Goal: Task Accomplishment & Management: Manage account settings

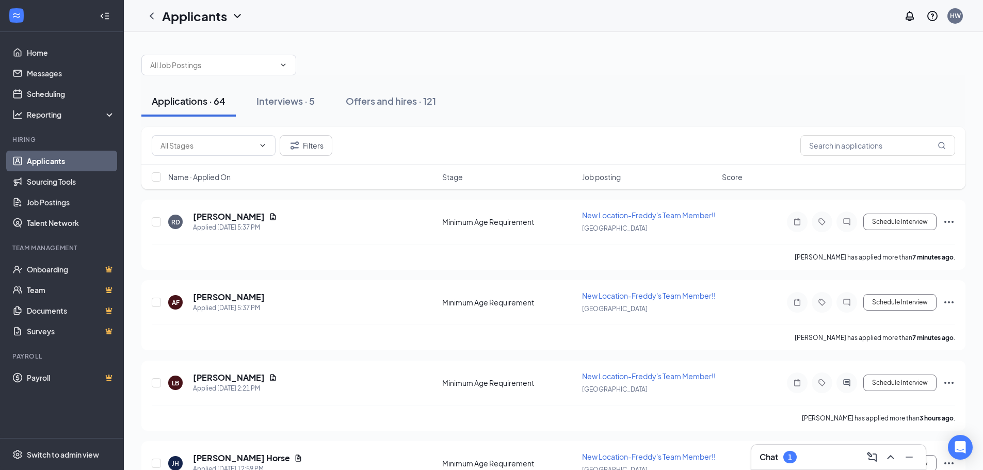
click at [785, 460] on div "1" at bounding box center [789, 457] width 13 height 12
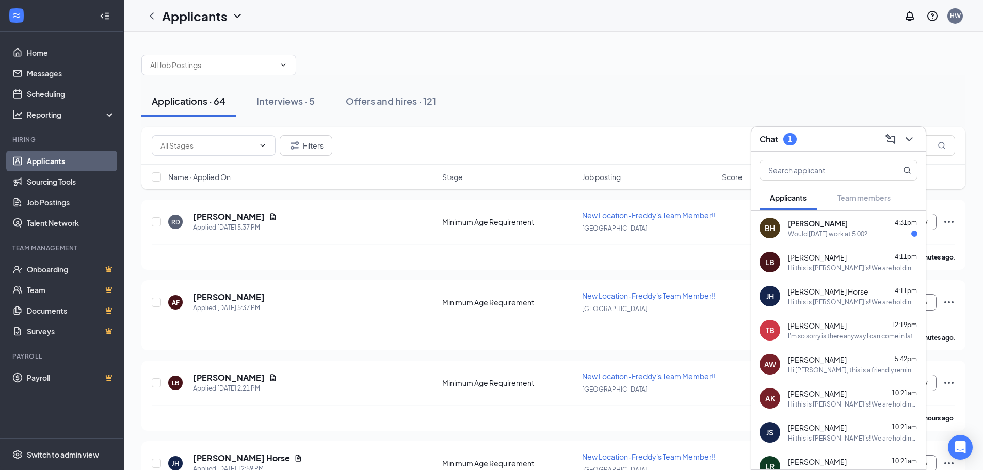
click at [808, 233] on div "Would [DATE] work at 5:00?" at bounding box center [827, 234] width 79 height 9
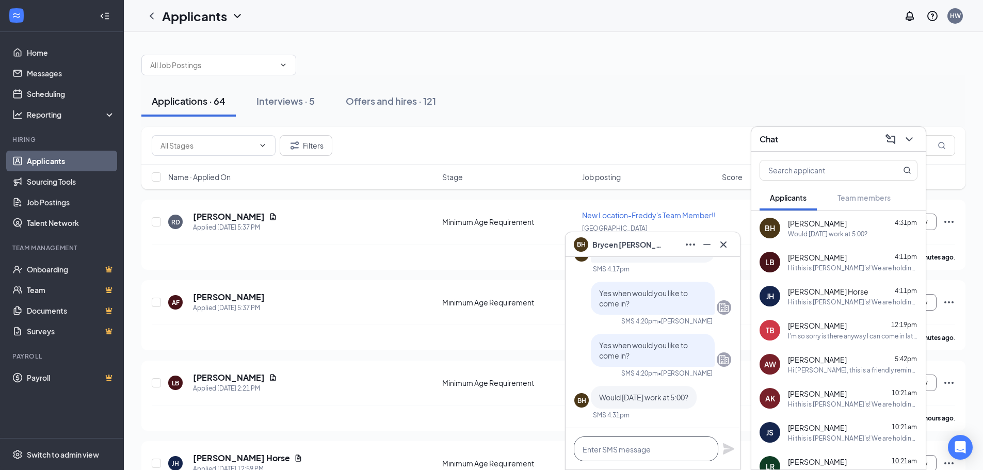
drag, startPoint x: 632, startPoint y: 449, endPoint x: 640, endPoint y: 448, distance: 8.3
click at [633, 449] on textarea at bounding box center [646, 448] width 144 height 25
type textarea "Yes! see you then!"
click at [729, 448] on icon "Plane" at bounding box center [728, 448] width 11 height 11
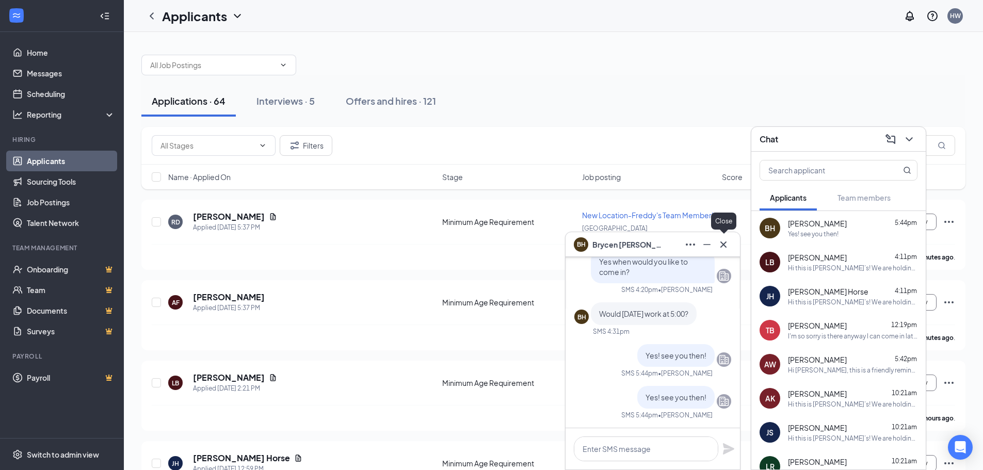
click at [718, 241] on icon "Cross" at bounding box center [723, 244] width 12 height 12
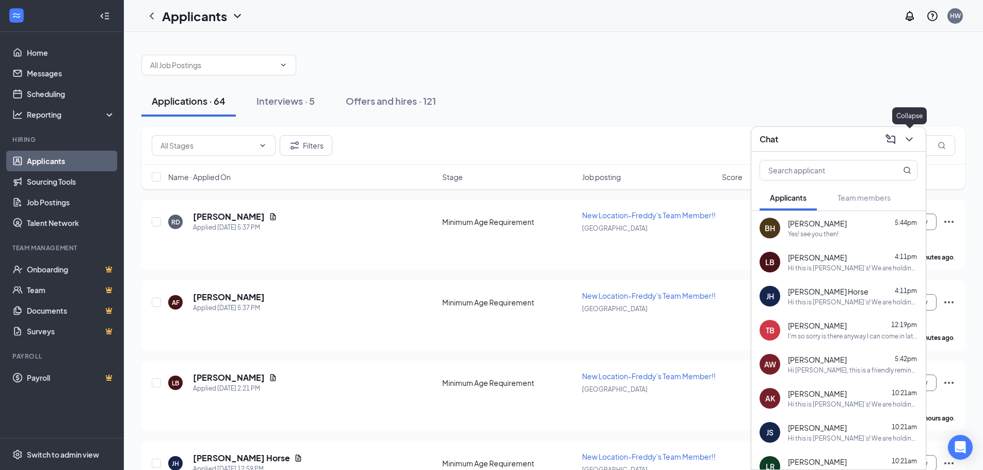
click at [910, 139] on icon "ChevronDown" at bounding box center [908, 139] width 7 height 4
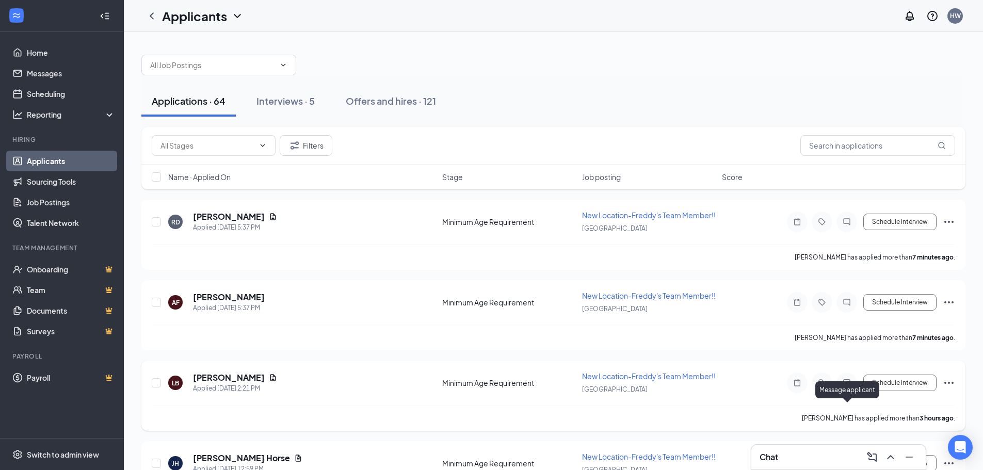
click at [849, 387] on icon "ActiveChat" at bounding box center [846, 383] width 12 height 8
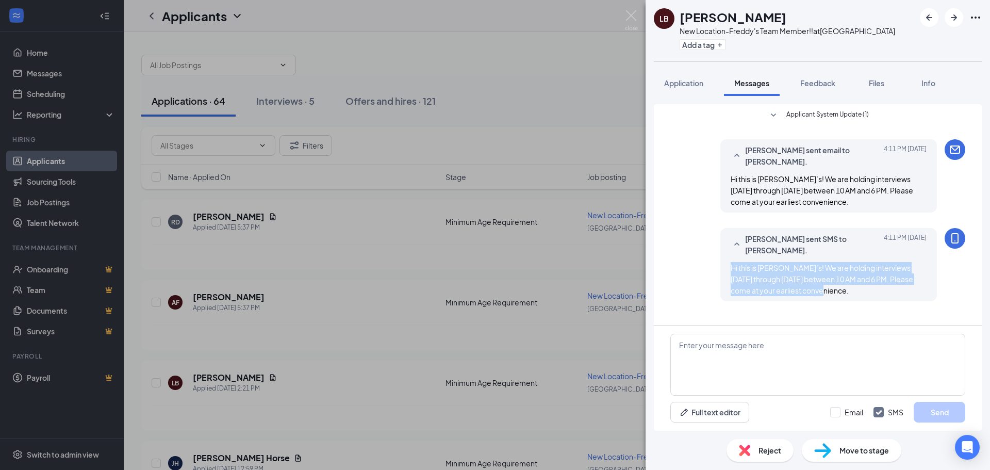
drag, startPoint x: 821, startPoint y: 295, endPoint x: 714, endPoint y: 267, distance: 110.9
click at [714, 267] on div "[PERSON_NAME] sent SMS to [PERSON_NAME]. [DATE] 4:11 PM Hi this is [PERSON_NAME…" at bounding box center [818, 267] width 295 height 78
copy span "Hi this is [PERSON_NAME]’s! We are holding interviews [DATE] through [DATE] bet…"
click at [527, 125] on div "[PERSON_NAME] New Location-Freddy's Team Member!! at [GEOGRAPHIC_DATA] Add a ta…" at bounding box center [495, 235] width 990 height 470
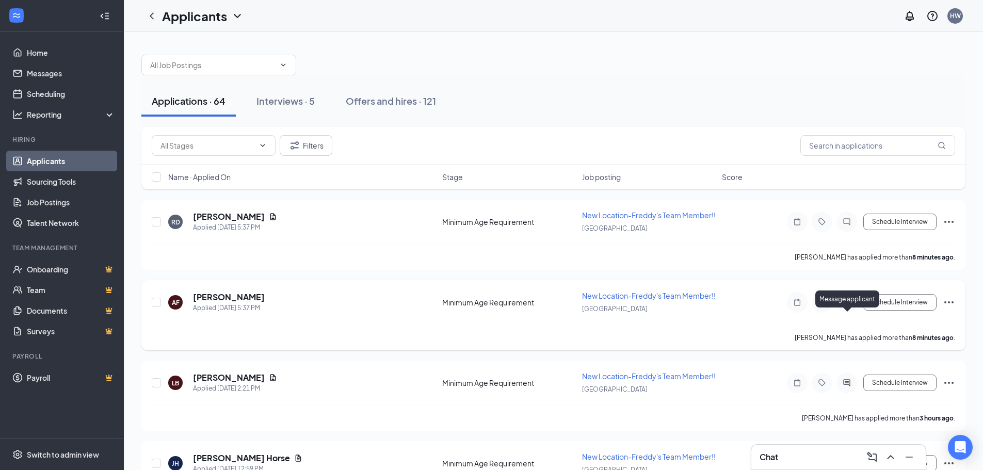
click at [847, 306] on icon "ChatInactive" at bounding box center [846, 302] width 12 height 8
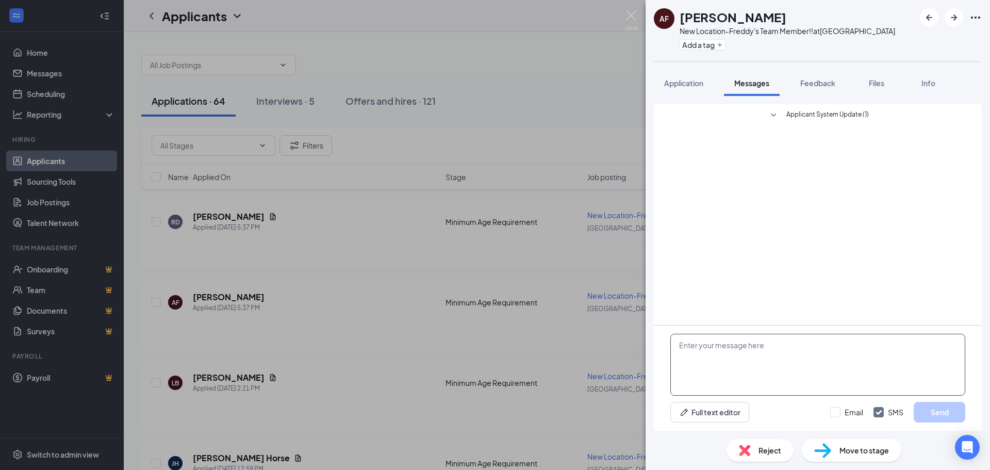
click at [742, 365] on textarea at bounding box center [818, 365] width 295 height 62
paste textarea "Hi this is [PERSON_NAME]’s! We are holding interviews [DATE] through [DATE] bet…"
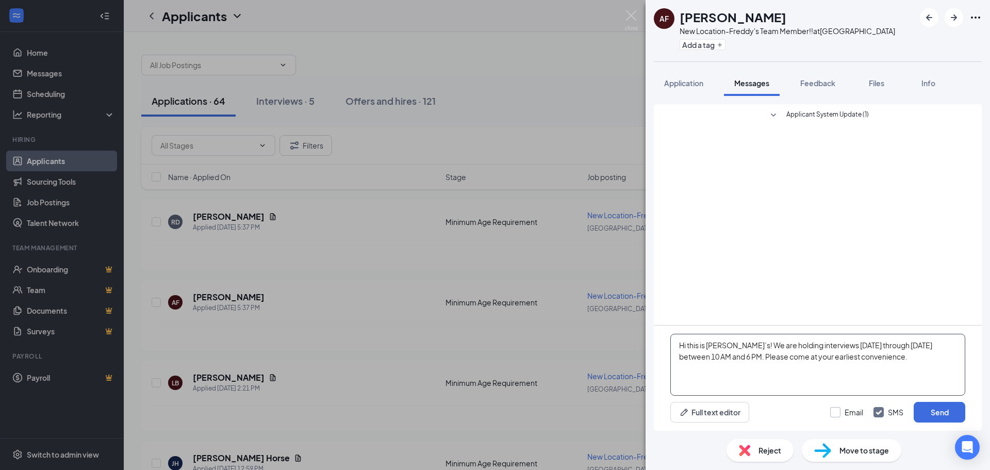
type textarea "Hi this is [PERSON_NAME]’s! We are holding interviews [DATE] through [DATE] bet…"
click at [841, 409] on input "Email" at bounding box center [847, 412] width 33 height 10
checkbox input "true"
click at [955, 409] on button "Send" at bounding box center [940, 412] width 52 height 21
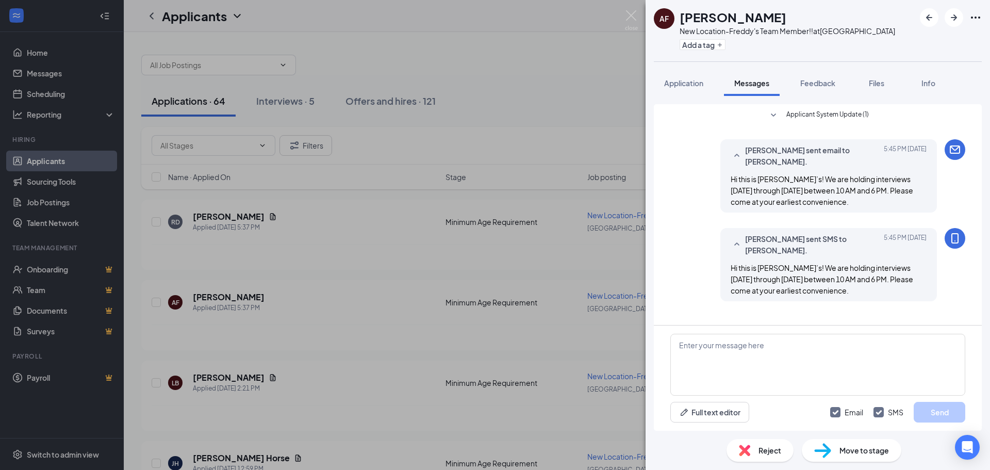
click at [558, 121] on div "AF [PERSON_NAME] New Location-Freddy's Team Member!! at [GEOGRAPHIC_DATA] Add a…" at bounding box center [495, 235] width 990 height 470
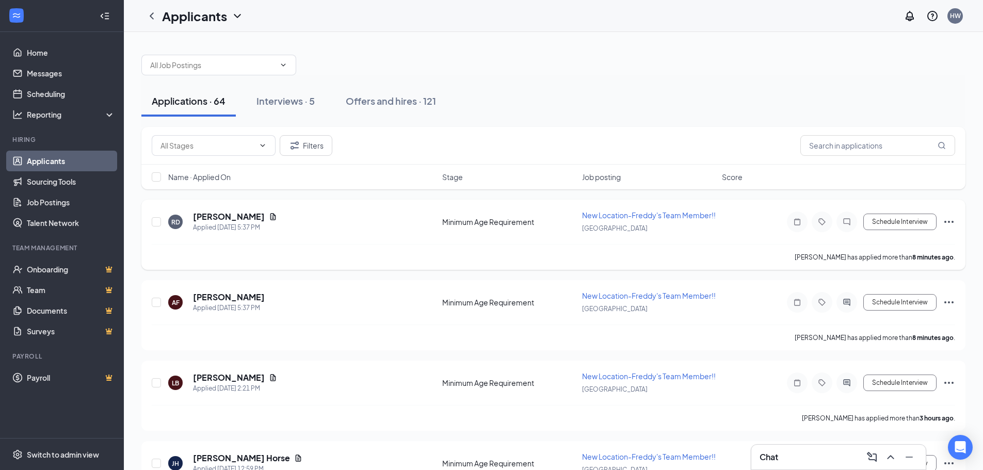
click at [843, 226] on icon "ChatInactive" at bounding box center [846, 222] width 12 height 8
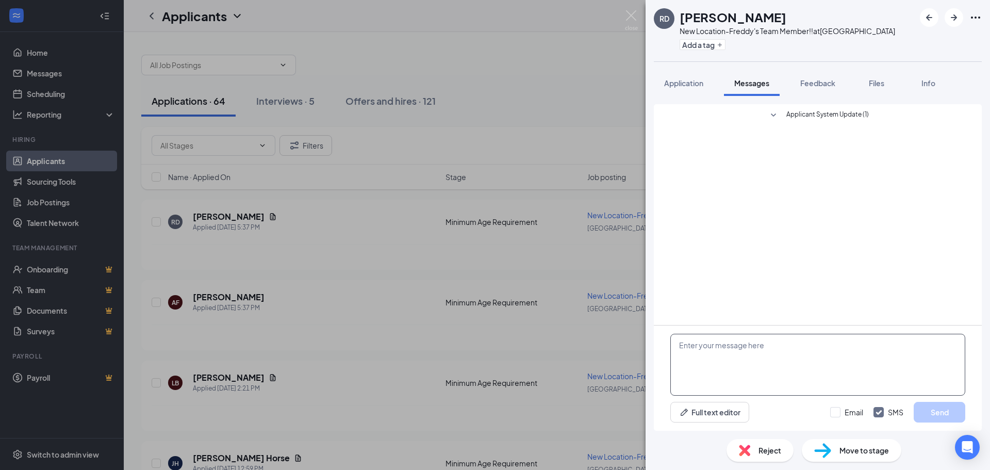
click at [760, 357] on textarea at bounding box center [818, 365] width 295 height 62
paste textarea "Hi this is [PERSON_NAME]’s! We are holding interviews [DATE] through [DATE] bet…"
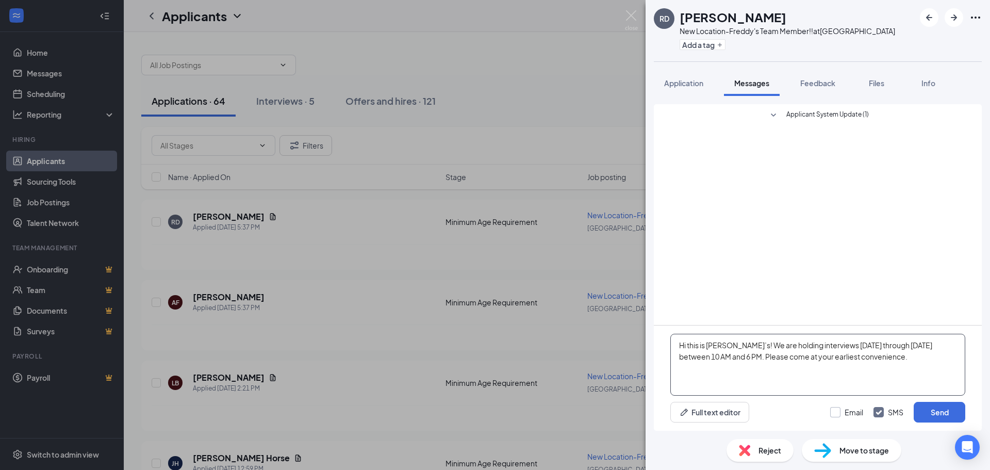
type textarea "Hi this is [PERSON_NAME]’s! We are holding interviews [DATE] through [DATE] bet…"
click at [834, 410] on input "Email" at bounding box center [847, 412] width 33 height 10
checkbox input "true"
click at [932, 414] on button "Send" at bounding box center [940, 412] width 52 height 21
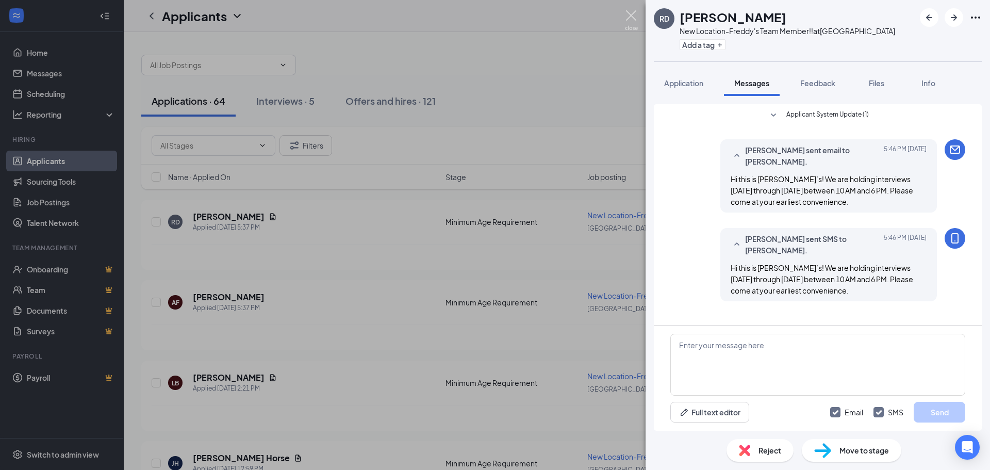
click at [636, 12] on img at bounding box center [631, 20] width 13 height 20
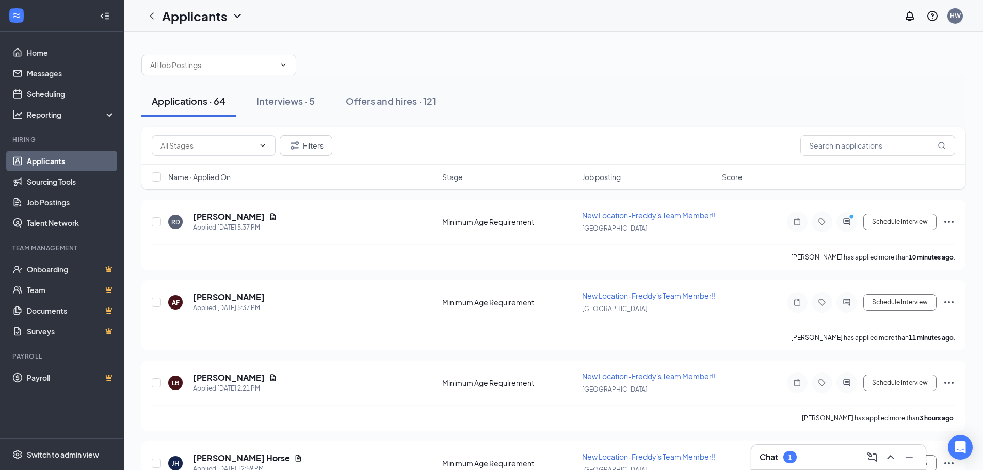
click at [799, 458] on div "Chat 1" at bounding box center [838, 457] width 158 height 17
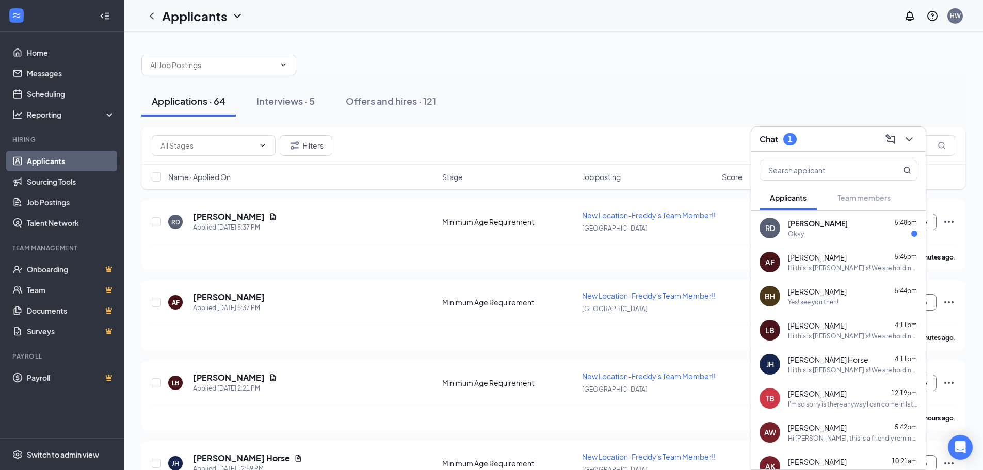
click at [815, 228] on span "[PERSON_NAME]" at bounding box center [818, 223] width 60 height 10
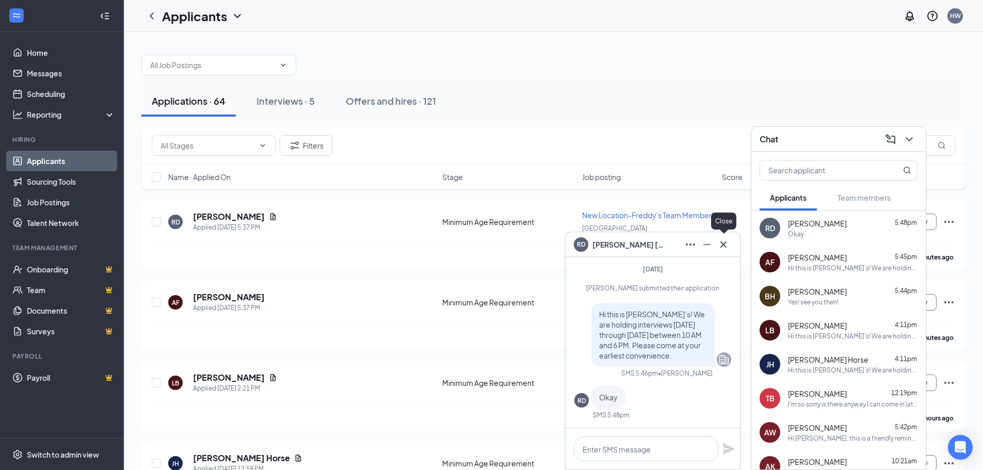
click at [725, 243] on icon "Cross" at bounding box center [723, 244] width 12 height 12
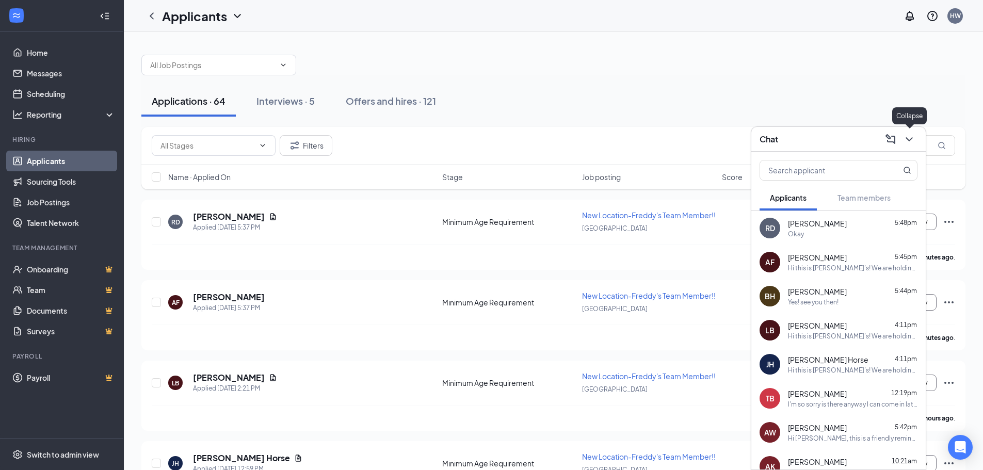
click at [909, 137] on icon "ChevronDown" at bounding box center [909, 139] width 12 height 12
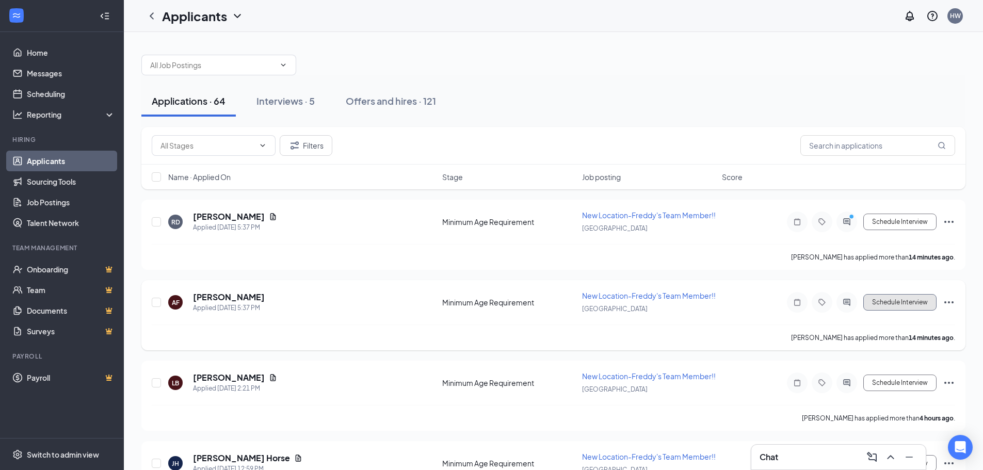
click at [909, 311] on button "Schedule Interview" at bounding box center [899, 302] width 73 height 17
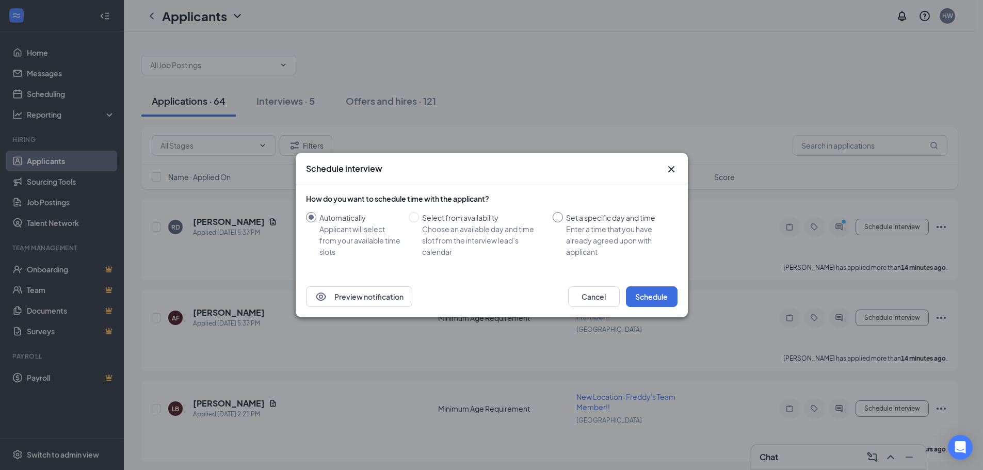
click at [557, 217] on input "Set a specific day and time Enter a time that you have already agreed upon with…" at bounding box center [558, 217] width 10 height 10
radio input "true"
radio input "false"
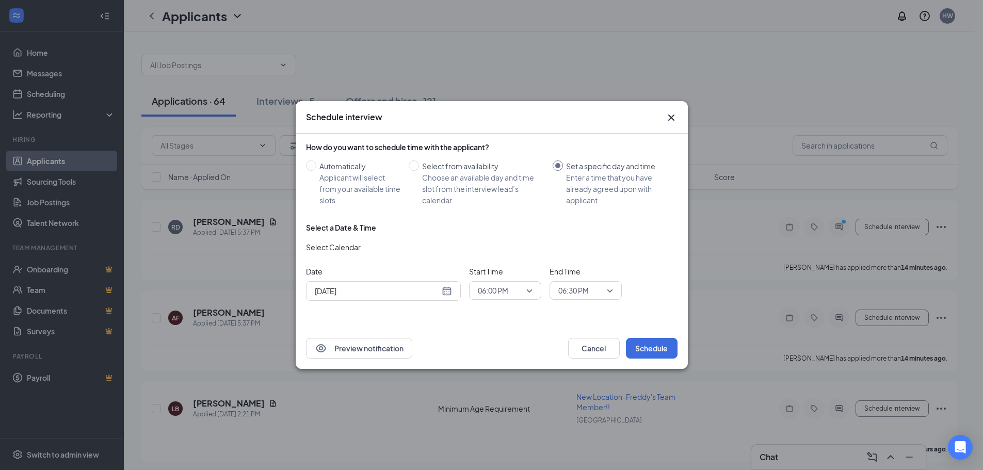
click at [442, 293] on div "[DATE]" at bounding box center [383, 290] width 137 height 11
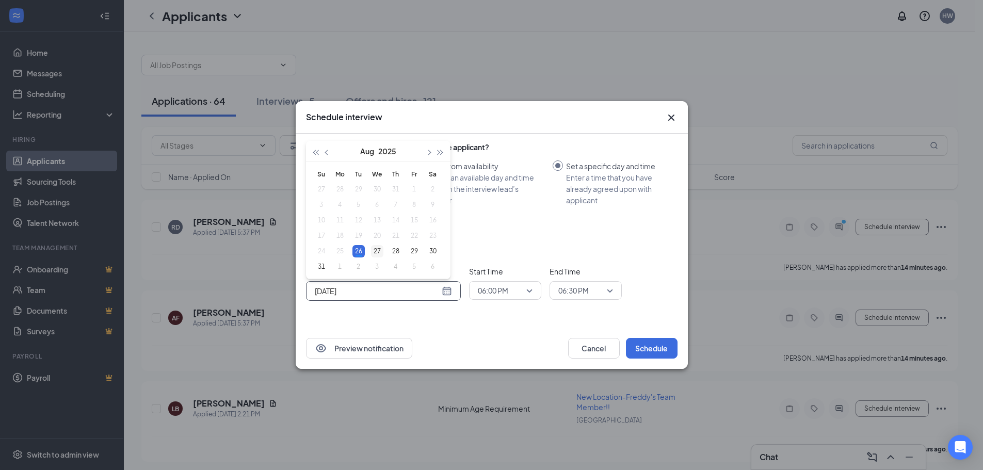
type input "[DATE]"
click at [371, 249] on div "27" at bounding box center [377, 251] width 12 height 12
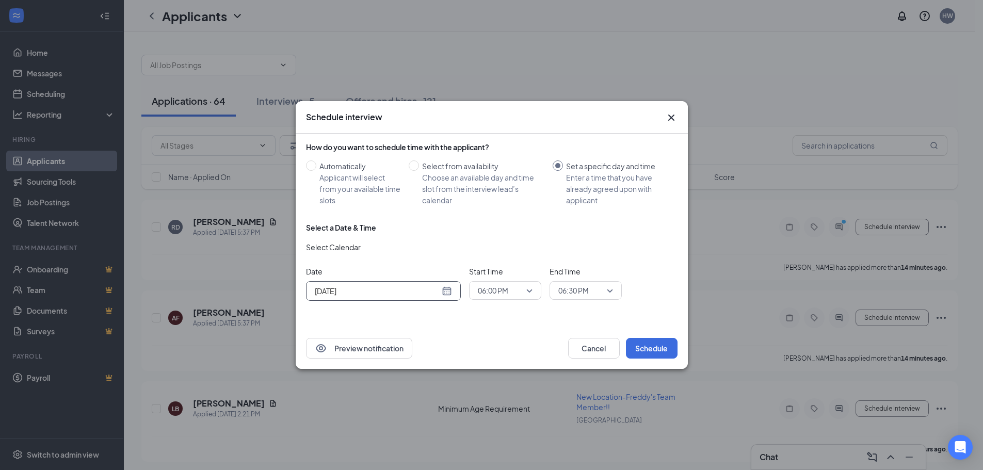
click at [529, 291] on span "06:00 PM" at bounding box center [505, 290] width 55 height 15
click at [503, 145] on span "03:00 PM" at bounding box center [492, 142] width 30 height 11
click at [611, 288] on span "06:30 PM" at bounding box center [585, 290] width 55 height 15
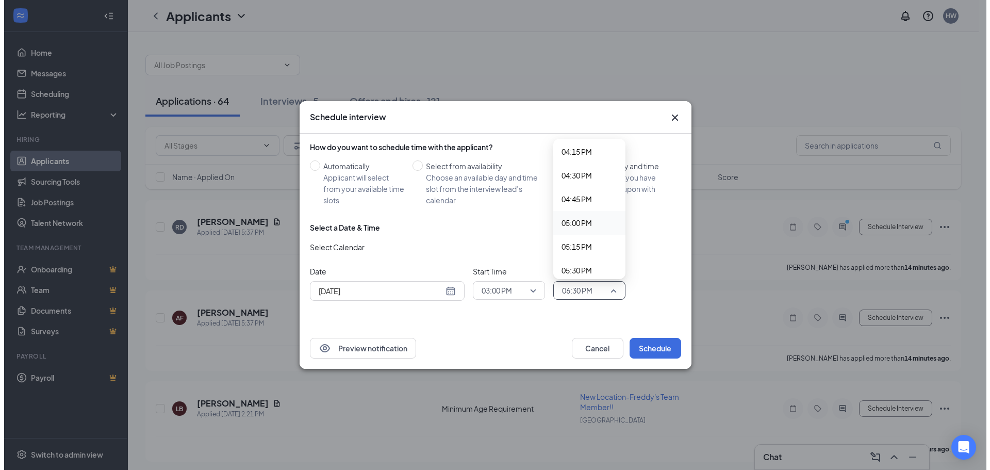
scroll to position [1442, 0]
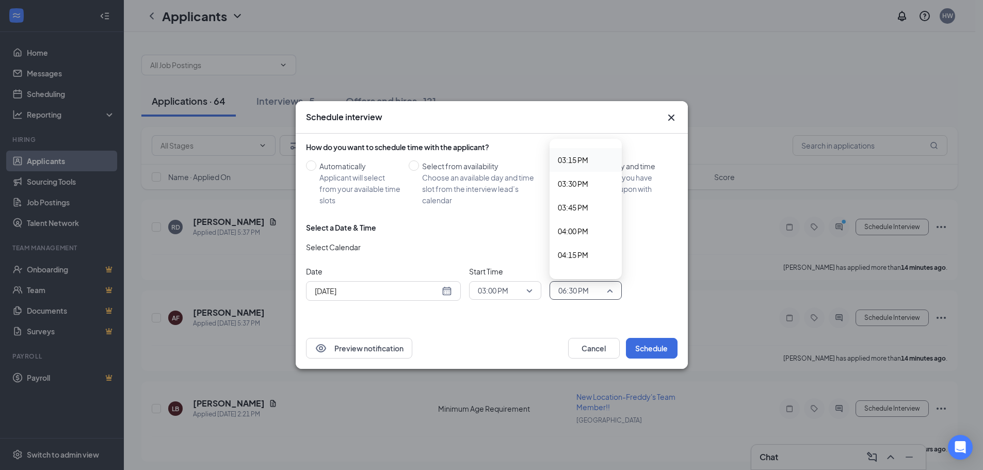
click at [572, 157] on span "03:15 PM" at bounding box center [573, 159] width 30 height 11
click at [654, 343] on button "Schedule" at bounding box center [652, 348] width 52 height 21
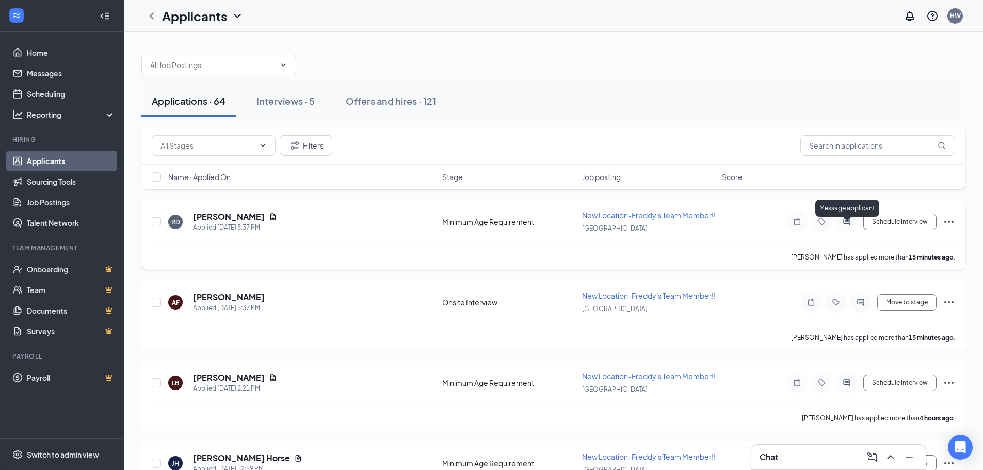
click at [844, 226] on icon "ActiveChat" at bounding box center [846, 222] width 12 height 8
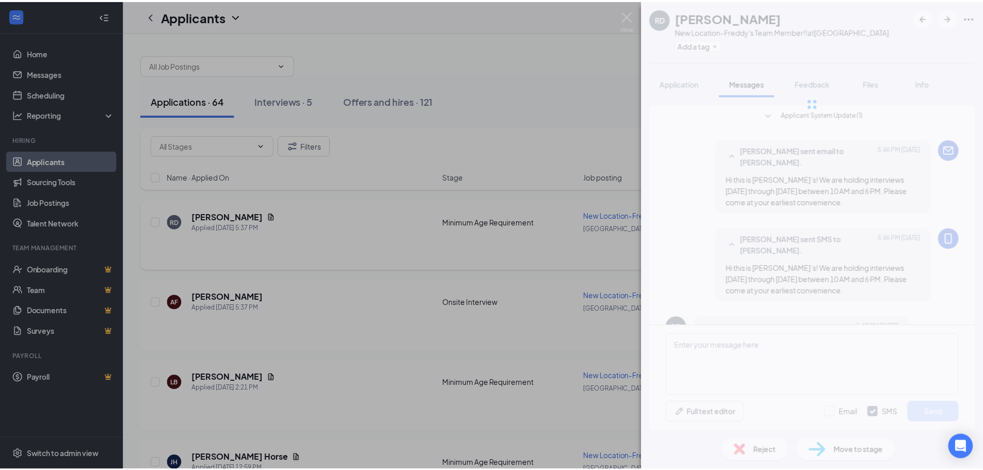
scroll to position [42, 0]
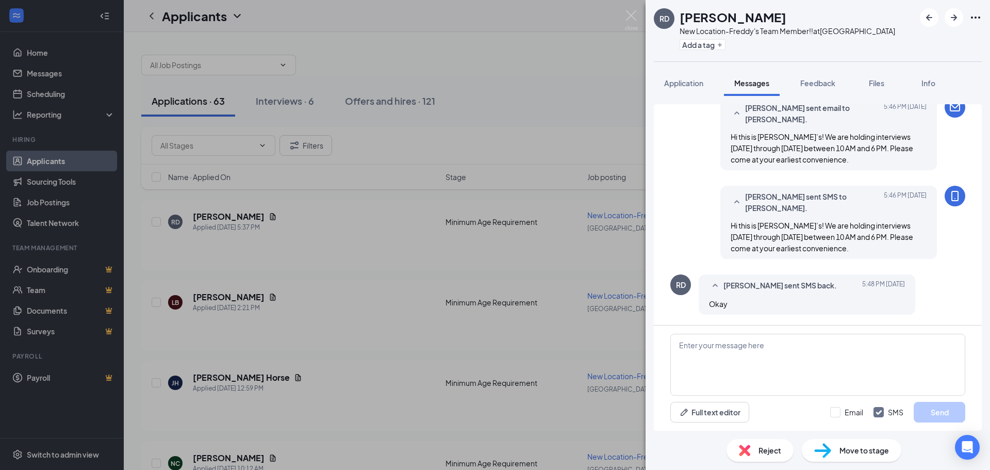
click at [459, 62] on div "RD [PERSON_NAME] New Location-[PERSON_NAME]'s Team Member!! at [GEOGRAPHIC_DATA…" at bounding box center [495, 235] width 990 height 470
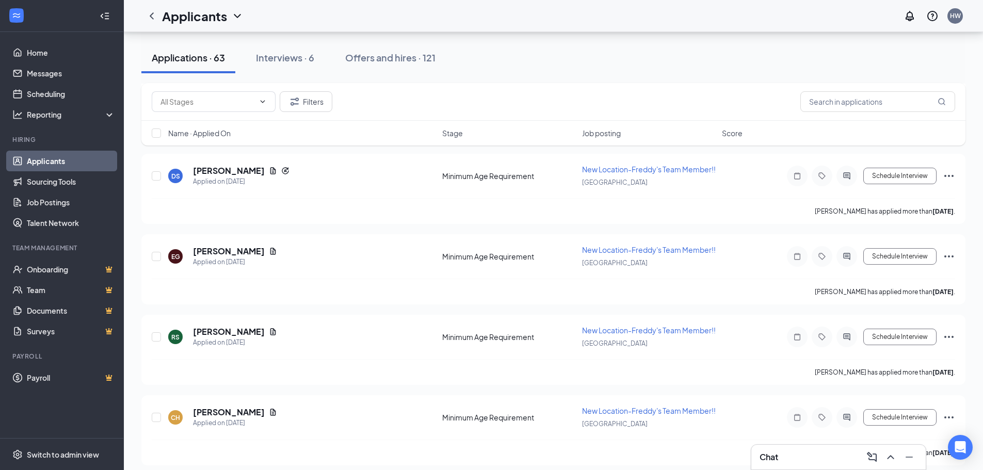
scroll to position [1909, 0]
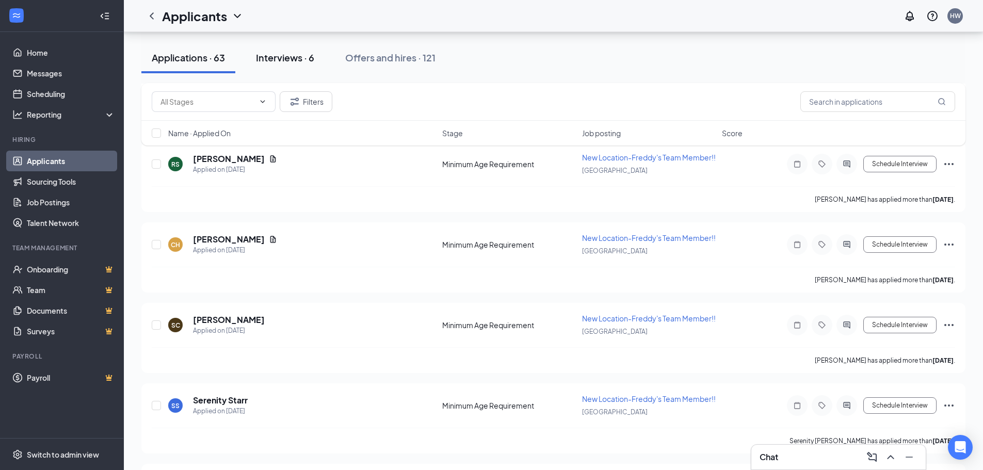
click at [271, 59] on div "Interviews · 6" at bounding box center [285, 57] width 58 height 13
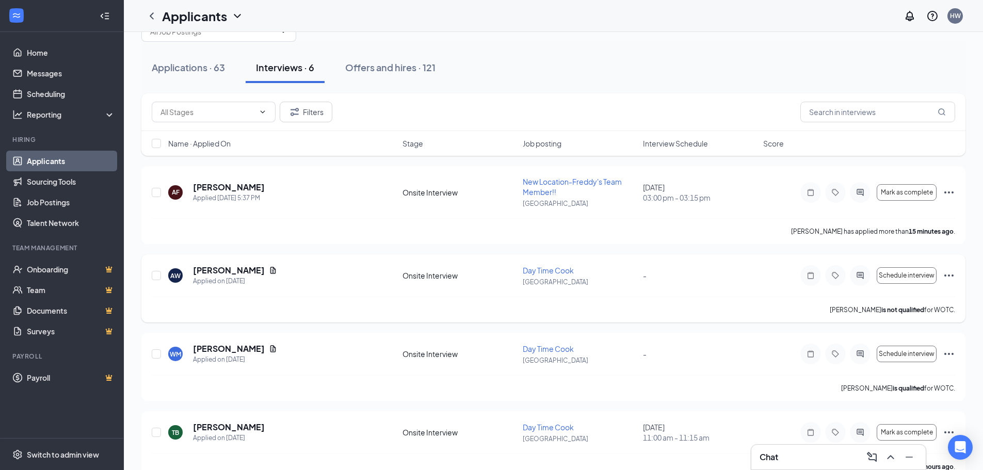
scroll to position [52, 0]
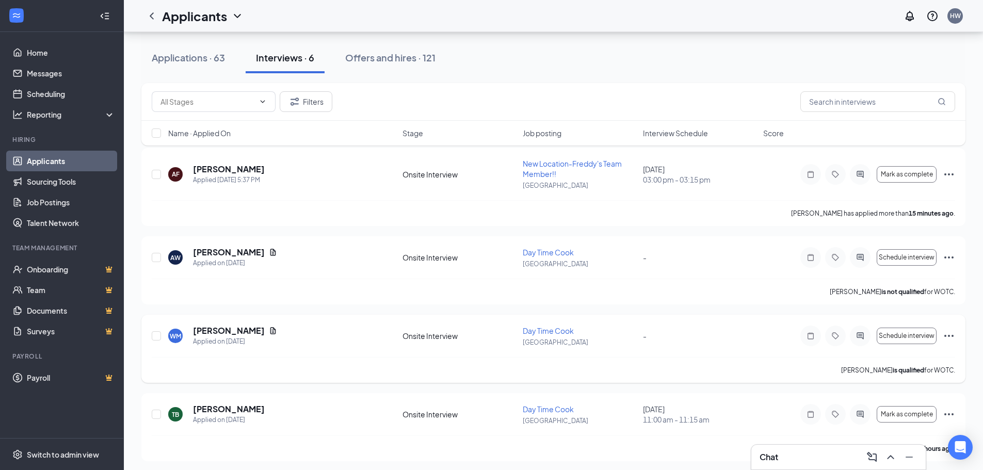
click at [949, 334] on icon "Ellipses" at bounding box center [949, 336] width 12 height 12
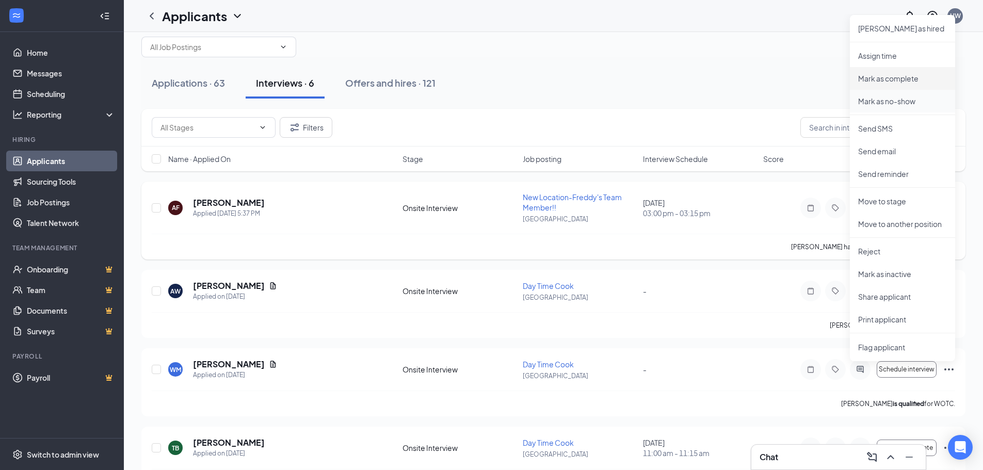
scroll to position [0, 0]
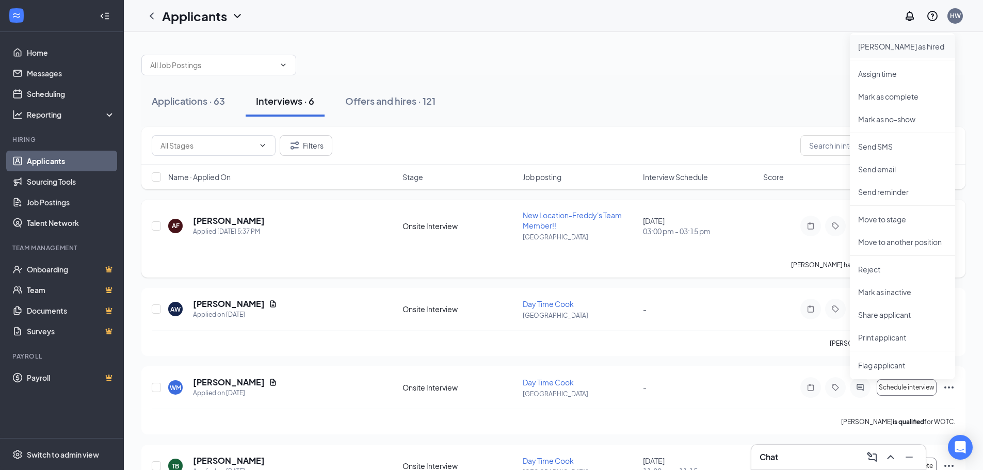
click at [892, 47] on p "[PERSON_NAME] as hired" at bounding box center [902, 46] width 89 height 10
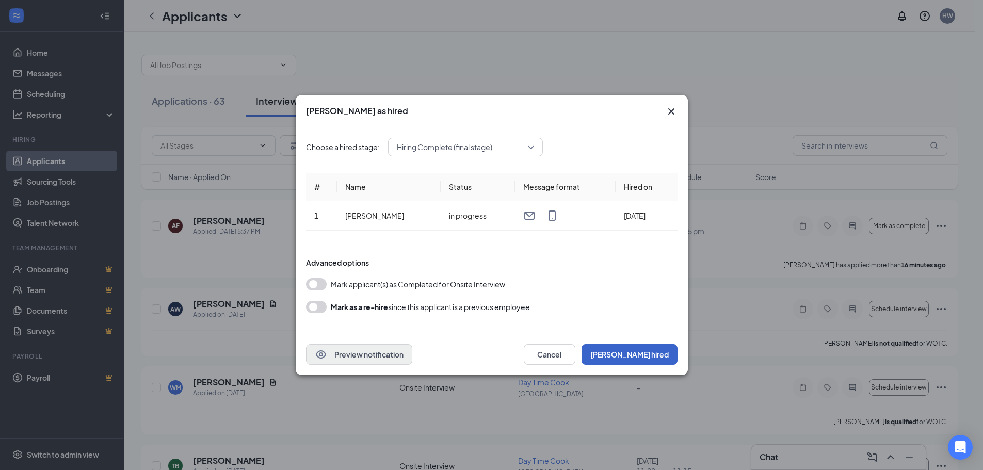
drag, startPoint x: 658, startPoint y: 352, endPoint x: 407, endPoint y: 359, distance: 250.8
click at [407, 359] on div "Preview notification Cancel Mark hired" at bounding box center [491, 354] width 371 height 21
click at [313, 285] on button "button" at bounding box center [316, 284] width 21 height 12
click at [657, 353] on button "[PERSON_NAME] hired" at bounding box center [629, 354] width 96 height 21
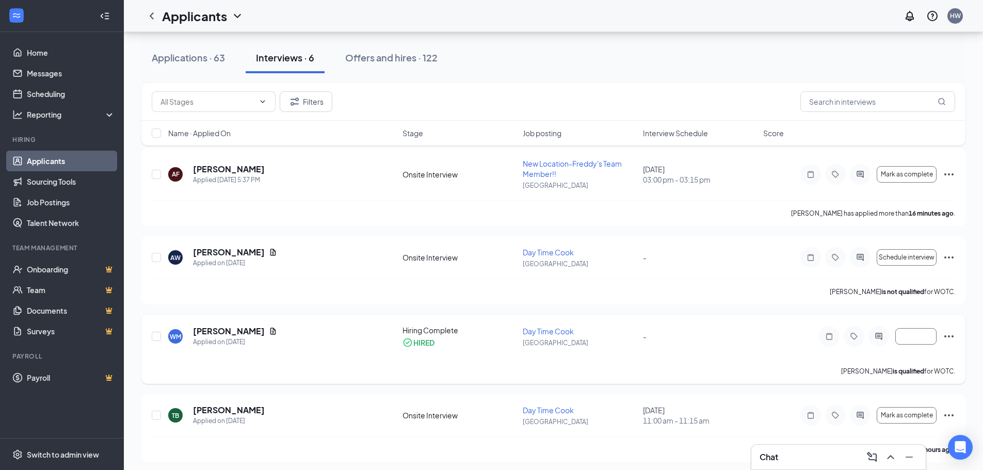
scroll to position [103, 0]
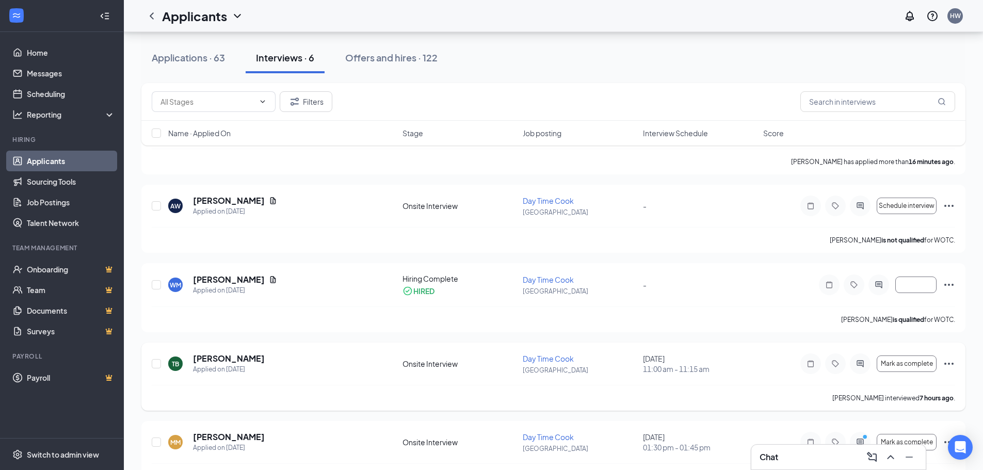
click at [948, 361] on icon "Ellipses" at bounding box center [949, 364] width 12 height 12
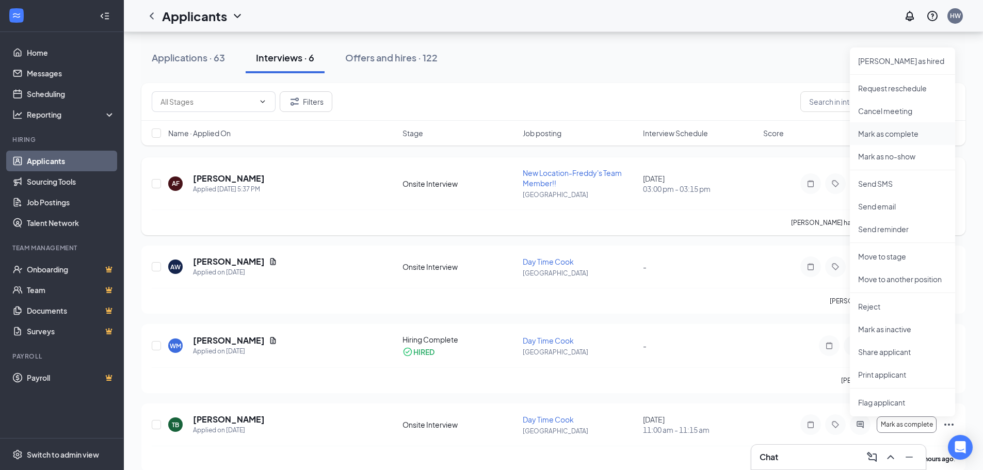
scroll to position [0, 0]
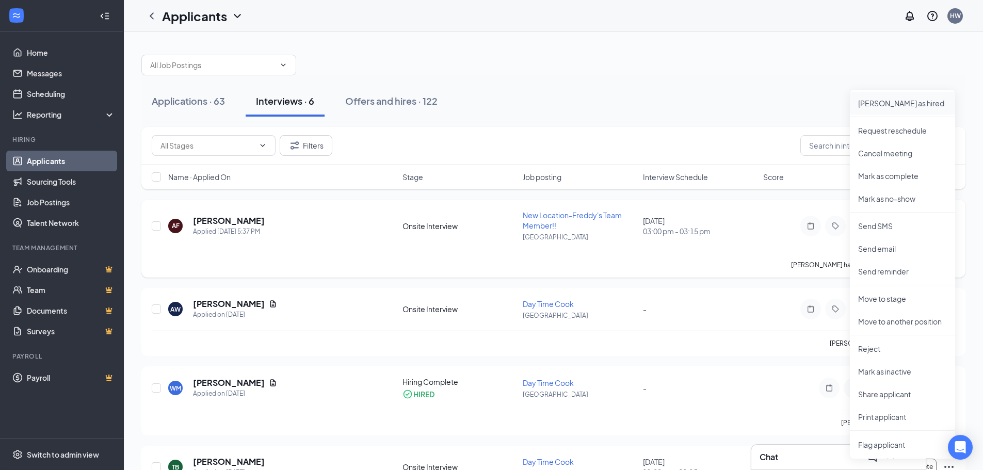
click at [872, 101] on p "[PERSON_NAME] as hired" at bounding box center [902, 103] width 89 height 10
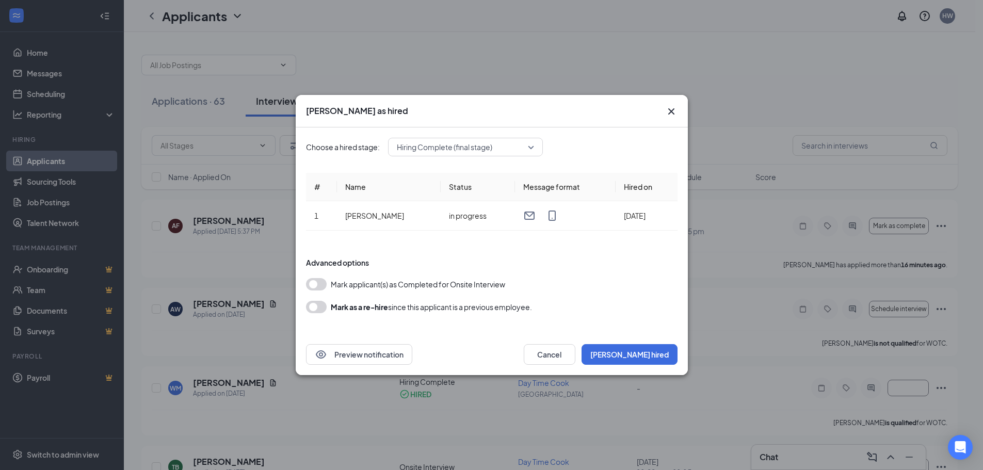
click at [314, 283] on button "button" at bounding box center [316, 284] width 21 height 12
click at [658, 354] on button "[PERSON_NAME] hired" at bounding box center [629, 354] width 96 height 21
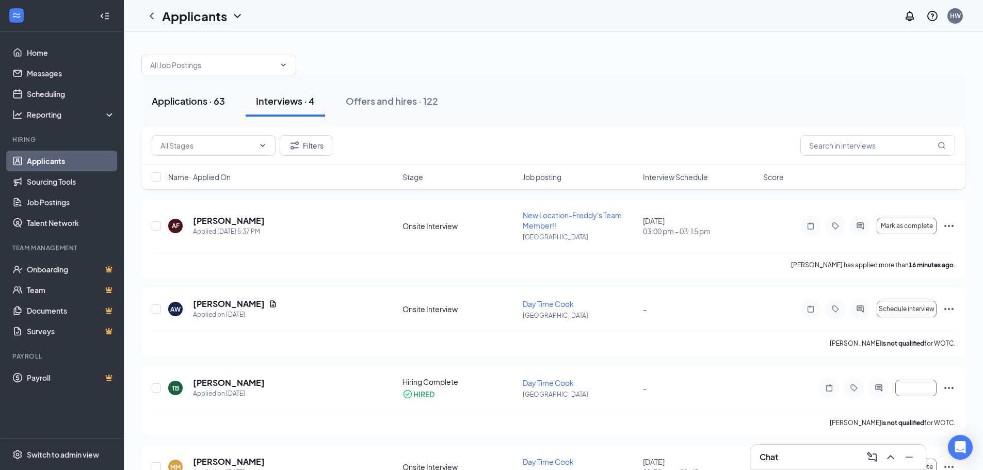
click at [180, 104] on div "Applications · 63" at bounding box center [188, 100] width 73 height 13
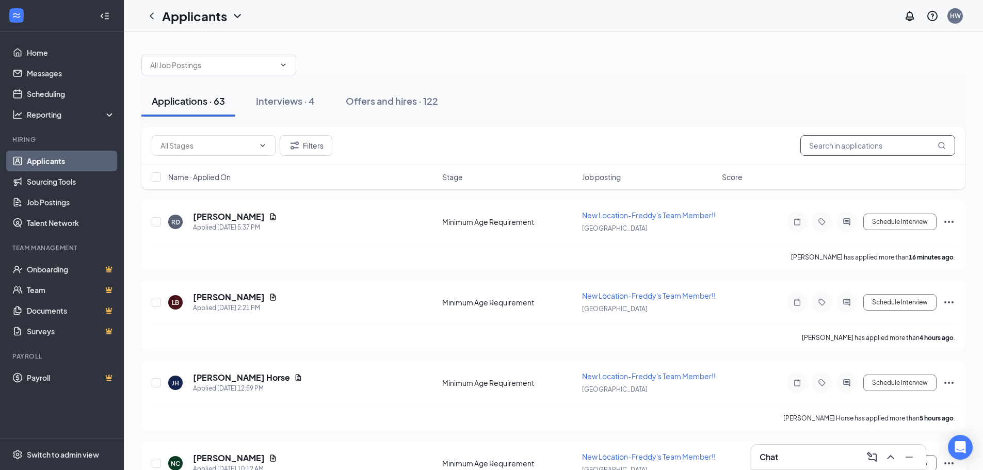
click at [836, 148] on input "text" at bounding box center [877, 145] width 155 height 21
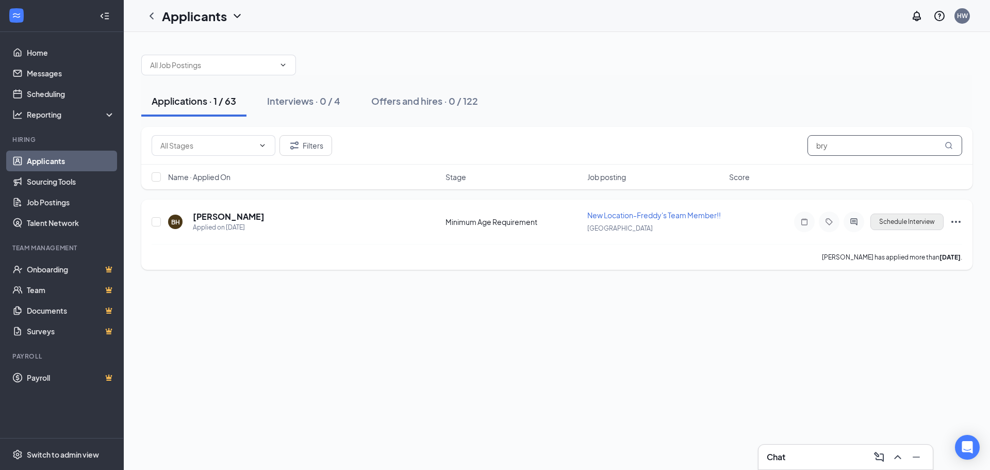
type input "bry"
click at [889, 223] on button "Schedule Interview" at bounding box center [907, 222] width 73 height 17
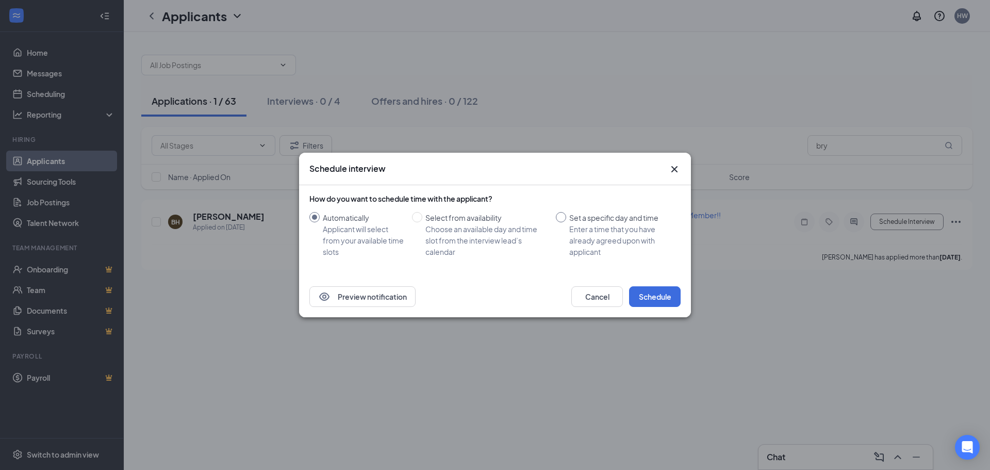
click at [564, 217] on input "Set a specific day and time Enter a time that you have already agreed upon with…" at bounding box center [561, 217] width 10 height 10
radio input "true"
radio input "false"
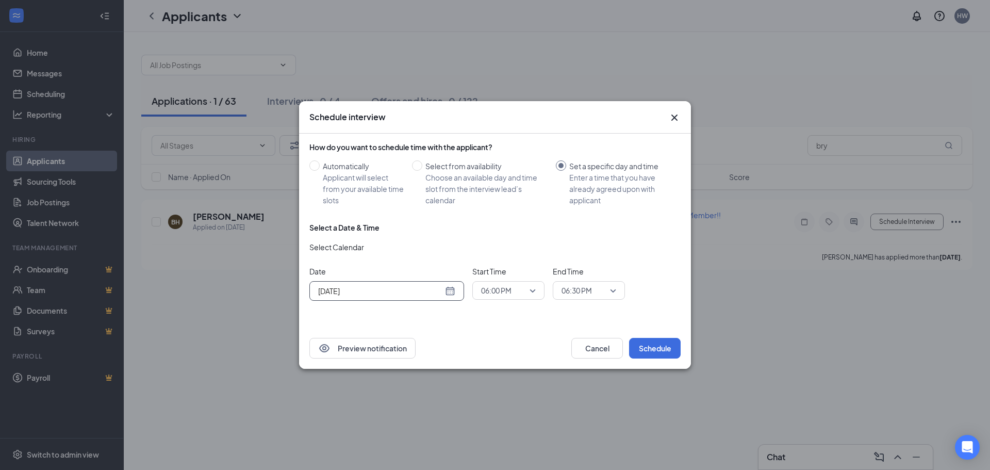
drag, startPoint x: 451, startPoint y: 289, endPoint x: 445, endPoint y: 289, distance: 6.2
click at [451, 290] on div "[DATE]" at bounding box center [386, 290] width 137 height 11
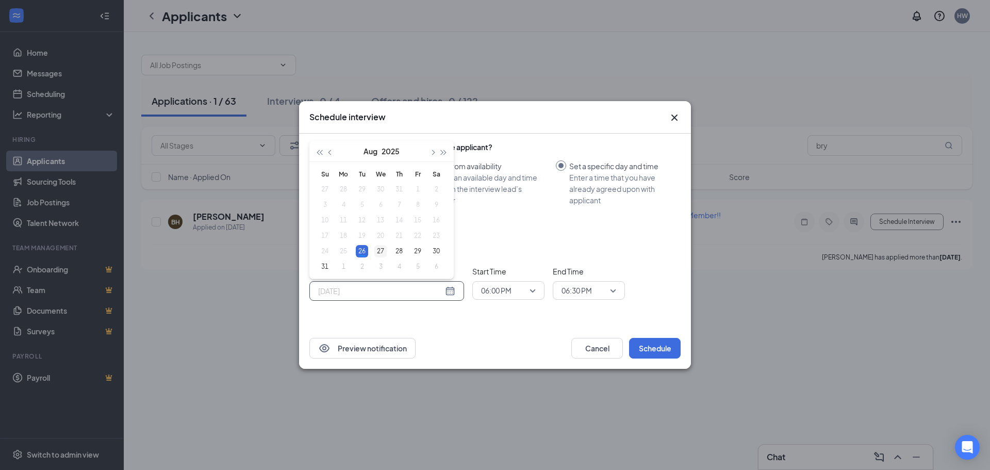
type input "[DATE]"
click at [379, 250] on div "27" at bounding box center [381, 251] width 12 height 12
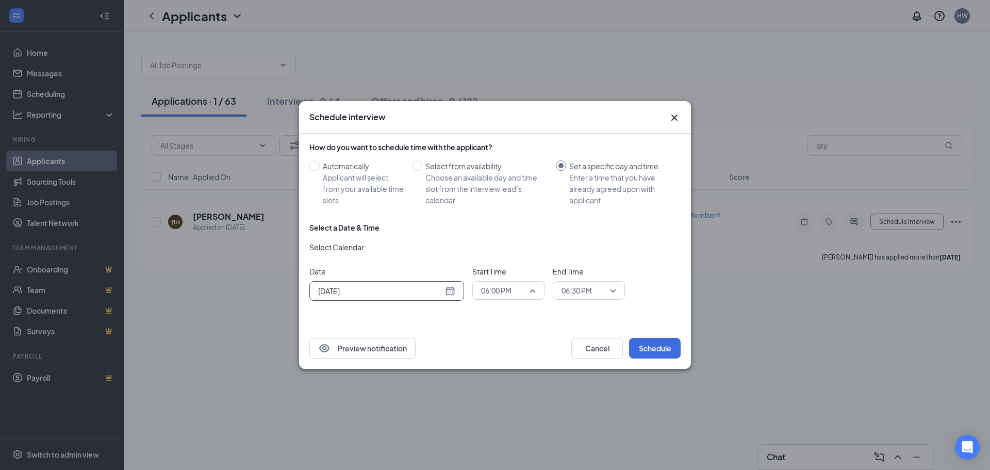
click at [528, 289] on span "06:00 PM" at bounding box center [508, 290] width 55 height 15
click at [507, 168] on span "05:00 PM" at bounding box center [496, 166] width 30 height 11
click at [609, 288] on span "06:30 PM" at bounding box center [589, 290] width 55 height 15
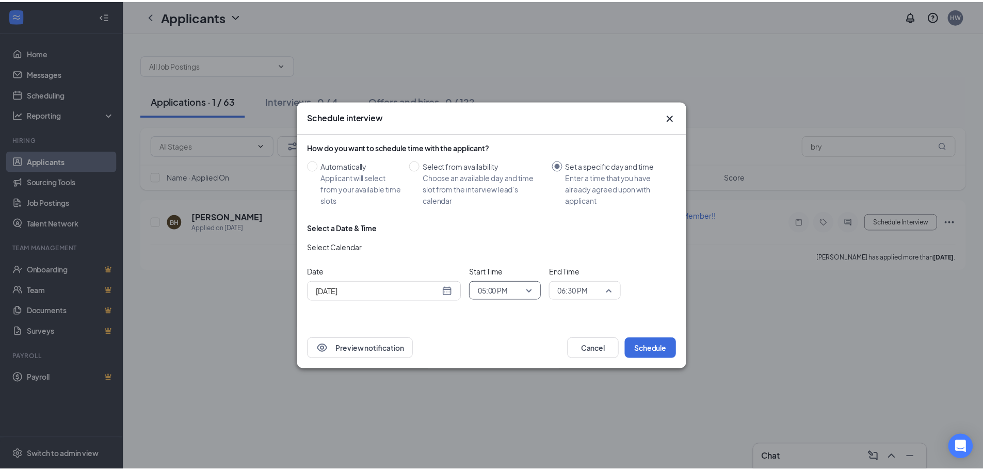
scroll to position [1649, 0]
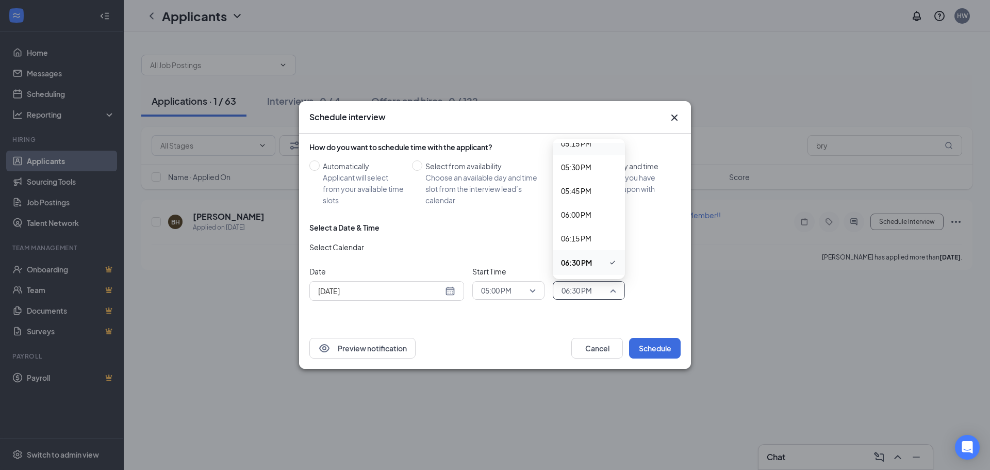
click at [591, 145] on span "05:15 PM" at bounding box center [576, 143] width 30 height 11
click at [656, 343] on button "Schedule" at bounding box center [655, 348] width 52 height 21
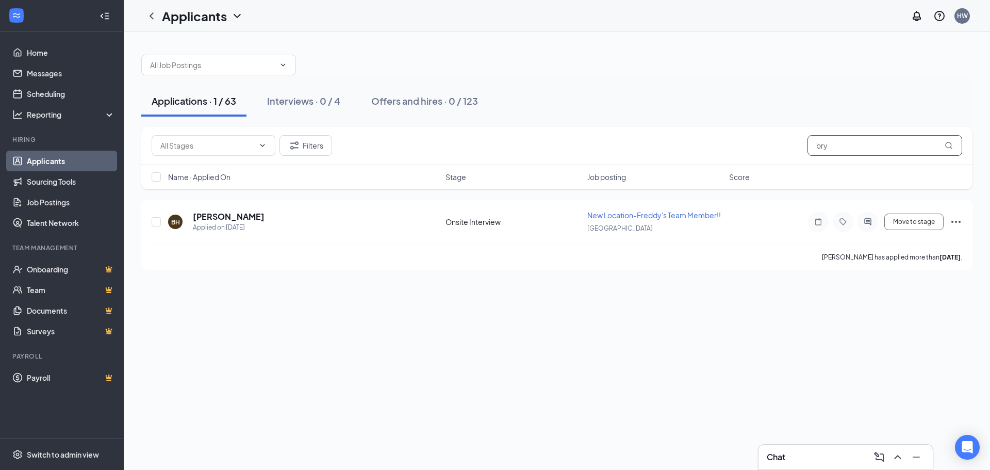
drag, startPoint x: 873, startPoint y: 143, endPoint x: 630, endPoint y: 141, distance: 242.5
click at [644, 141] on div "Filters bry" at bounding box center [557, 145] width 811 height 21
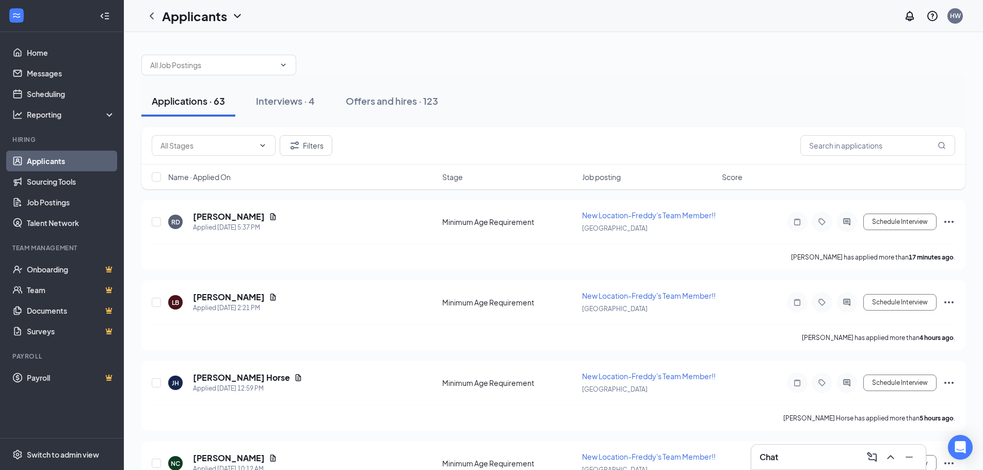
click at [178, 103] on div "Applications · 63" at bounding box center [188, 100] width 73 height 13
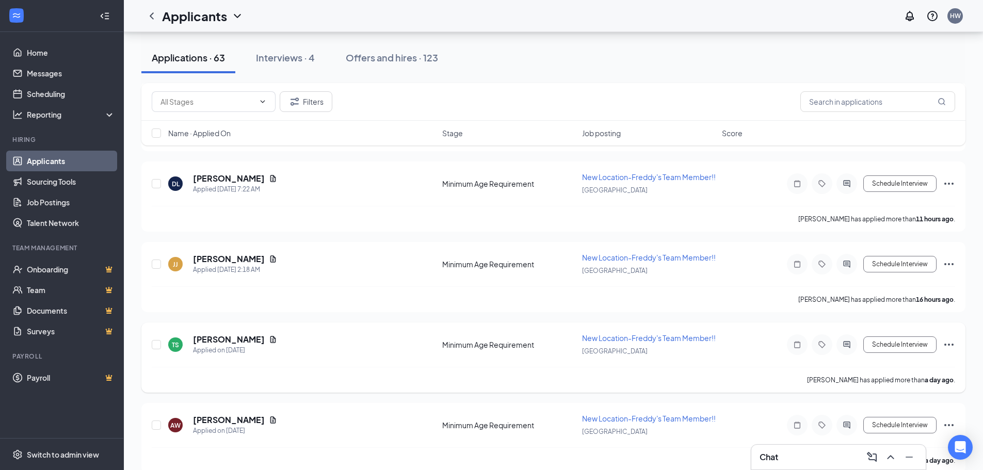
scroll to position [464, 0]
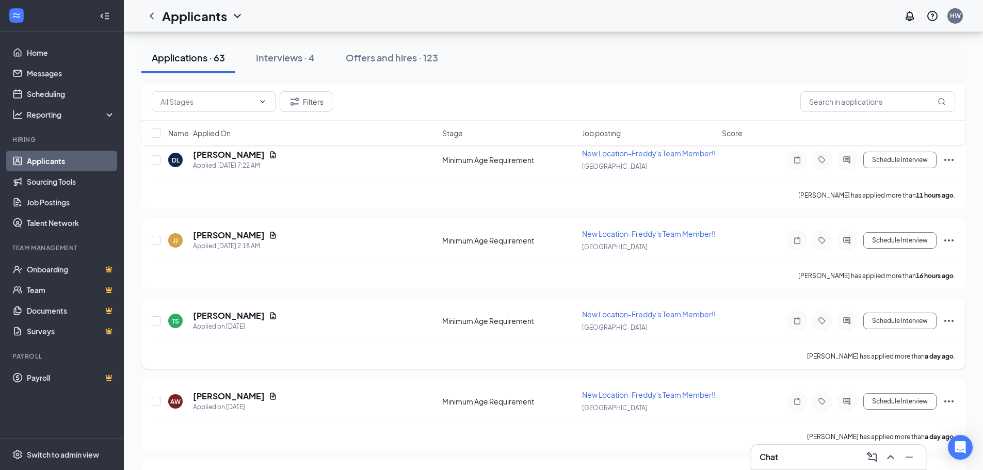
click at [952, 327] on icon "Ellipses" at bounding box center [949, 321] width 12 height 12
click at [899, 423] on p "[PERSON_NAME] as hired" at bounding box center [902, 420] width 89 height 10
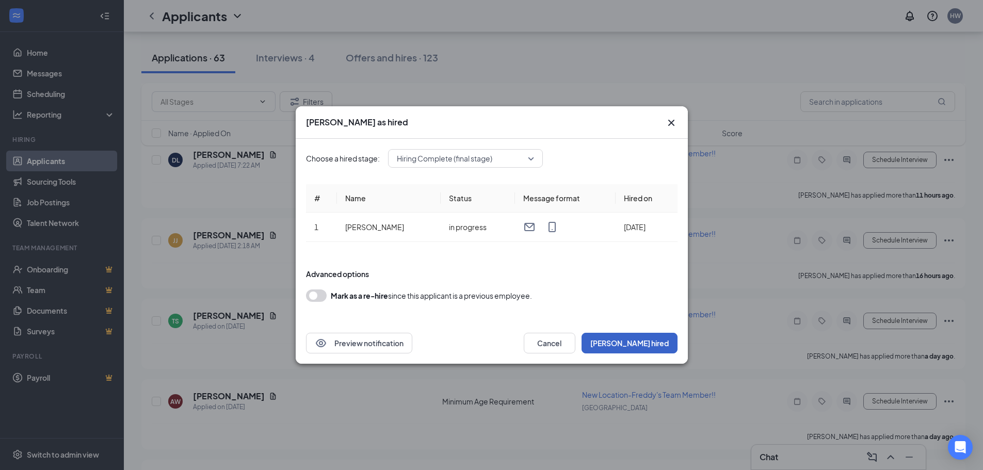
click at [665, 340] on button "[PERSON_NAME] hired" at bounding box center [629, 343] width 96 height 21
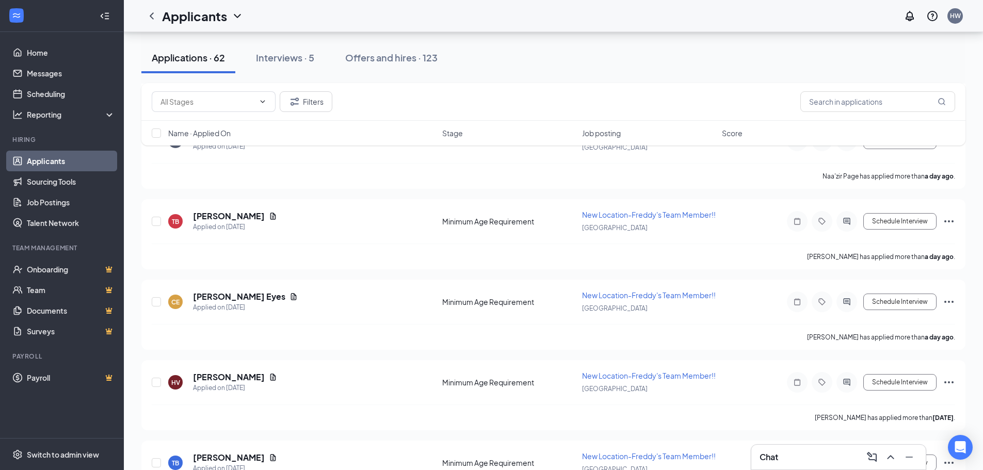
scroll to position [1032, 0]
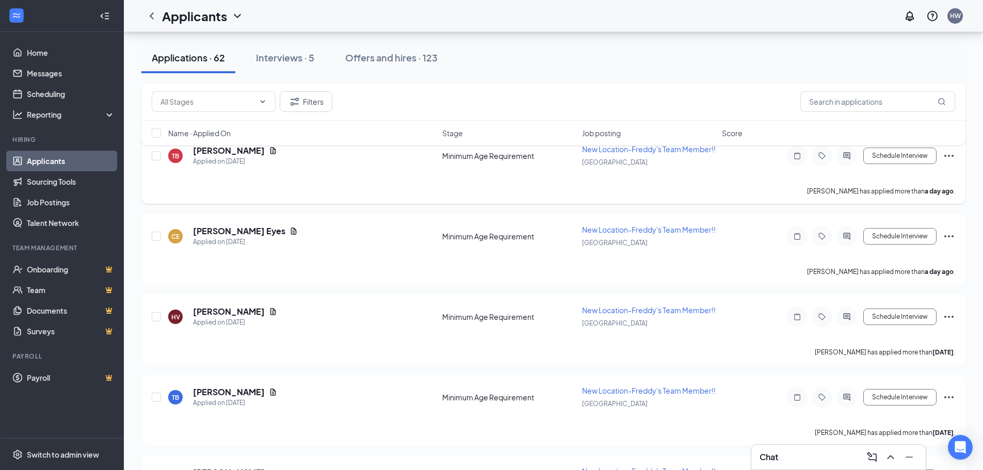
click at [949, 157] on icon "Ellipses" at bounding box center [948, 156] width 9 height 2
click at [874, 457] on p "Reject" at bounding box center [902, 456] width 89 height 10
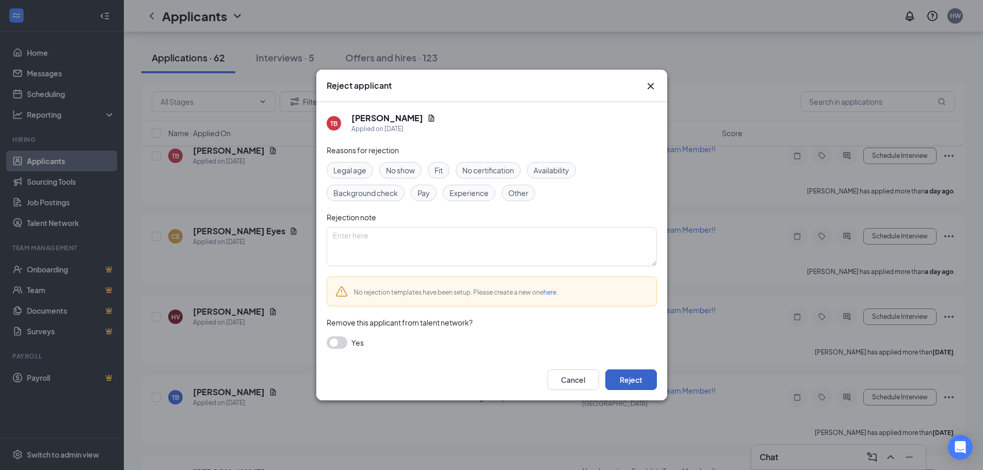
click at [631, 382] on button "Reject" at bounding box center [631, 379] width 52 height 21
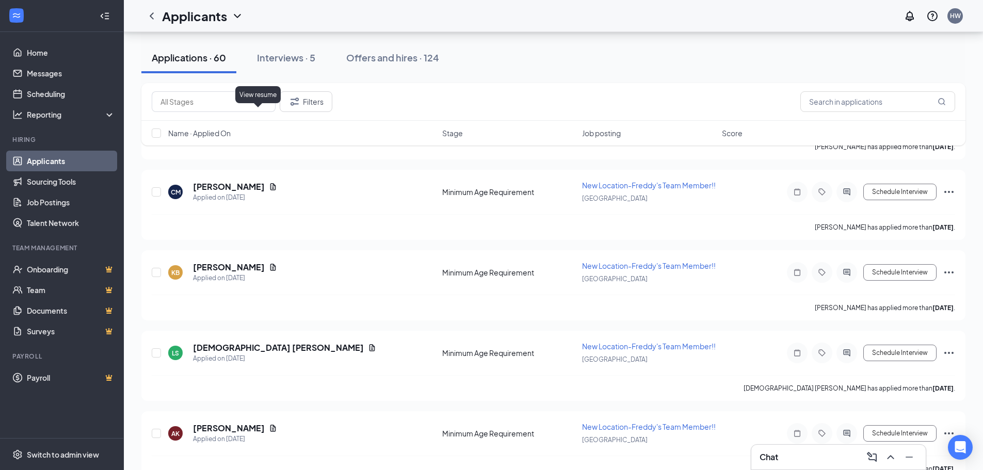
scroll to position [4385, 0]
